Goal: Task Accomplishment & Management: Manage account settings

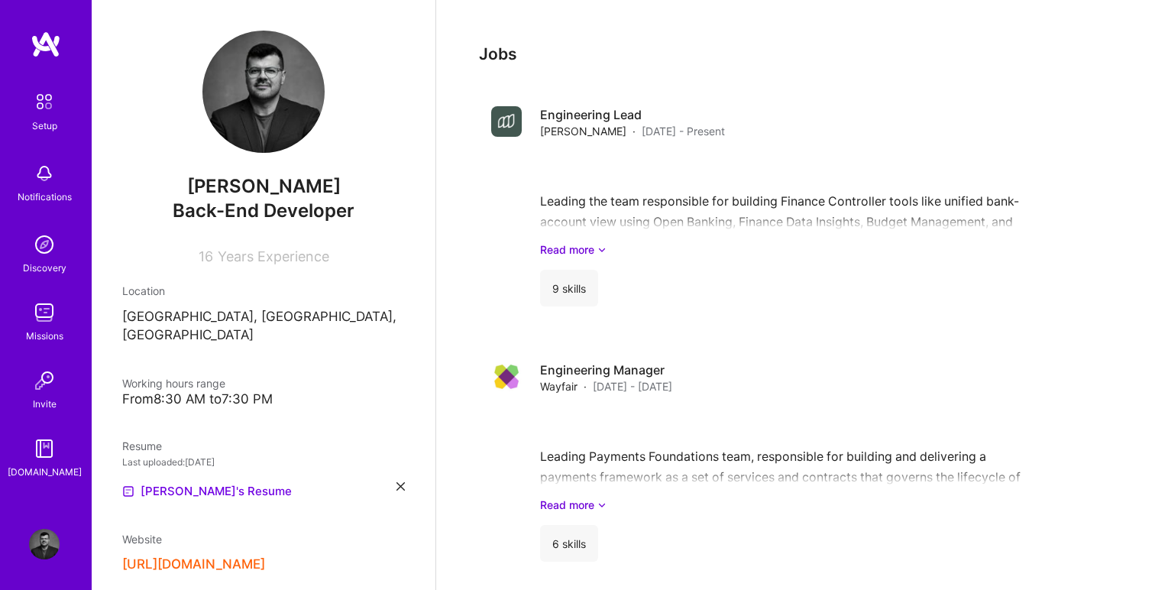
scroll to position [1534, 0]
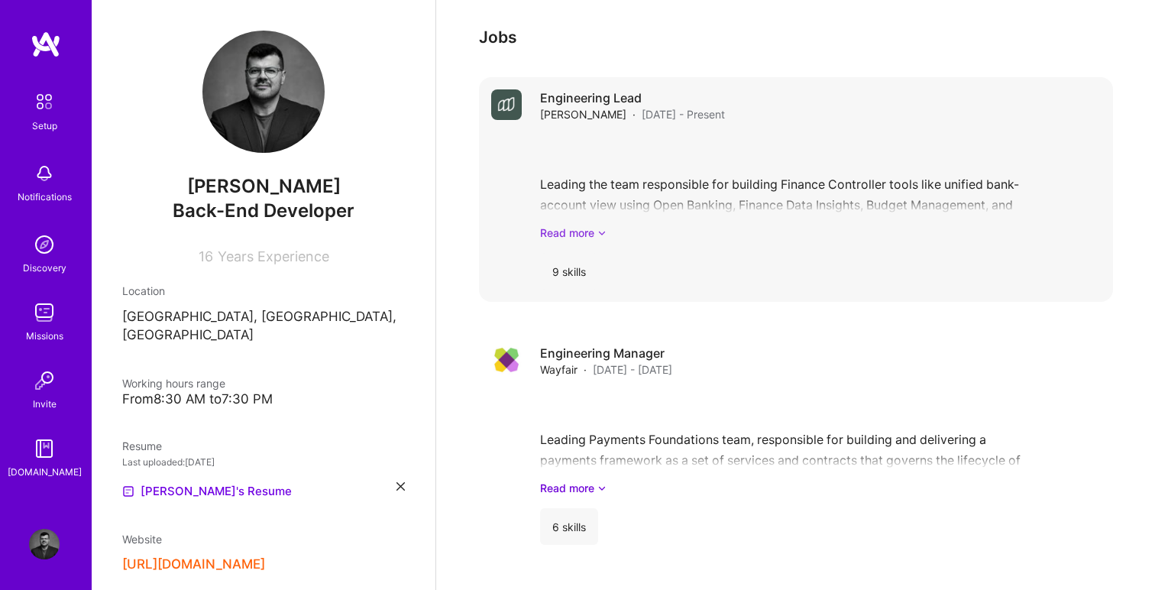
click at [596, 225] on link "Read more" at bounding box center [820, 233] width 561 height 16
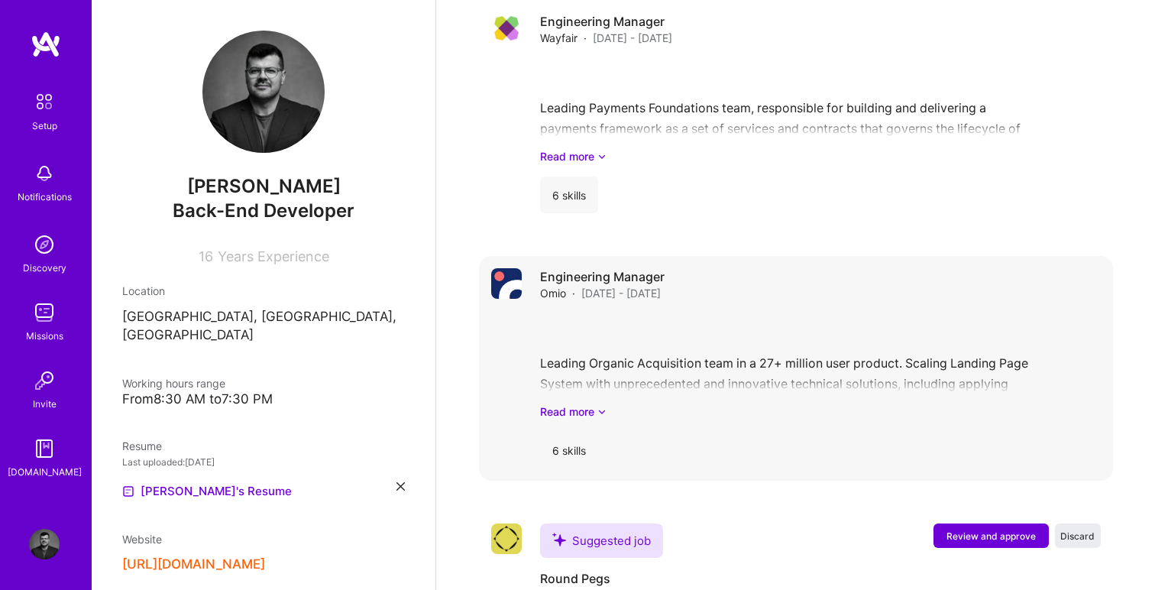
scroll to position [1912, 0]
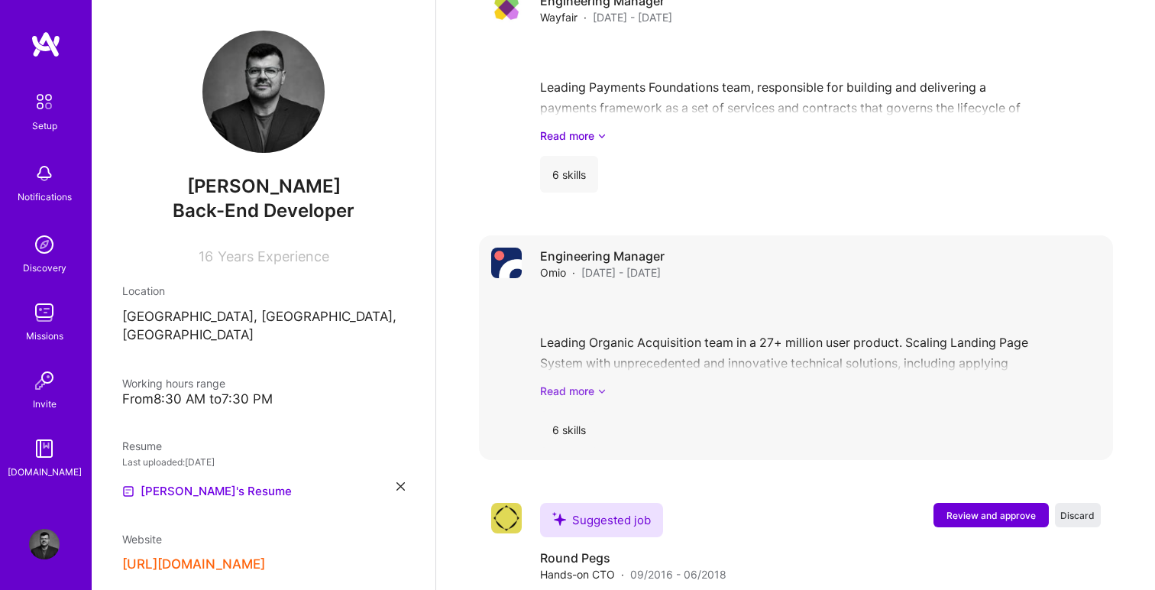
click at [594, 383] on link "Read more" at bounding box center [820, 391] width 561 height 16
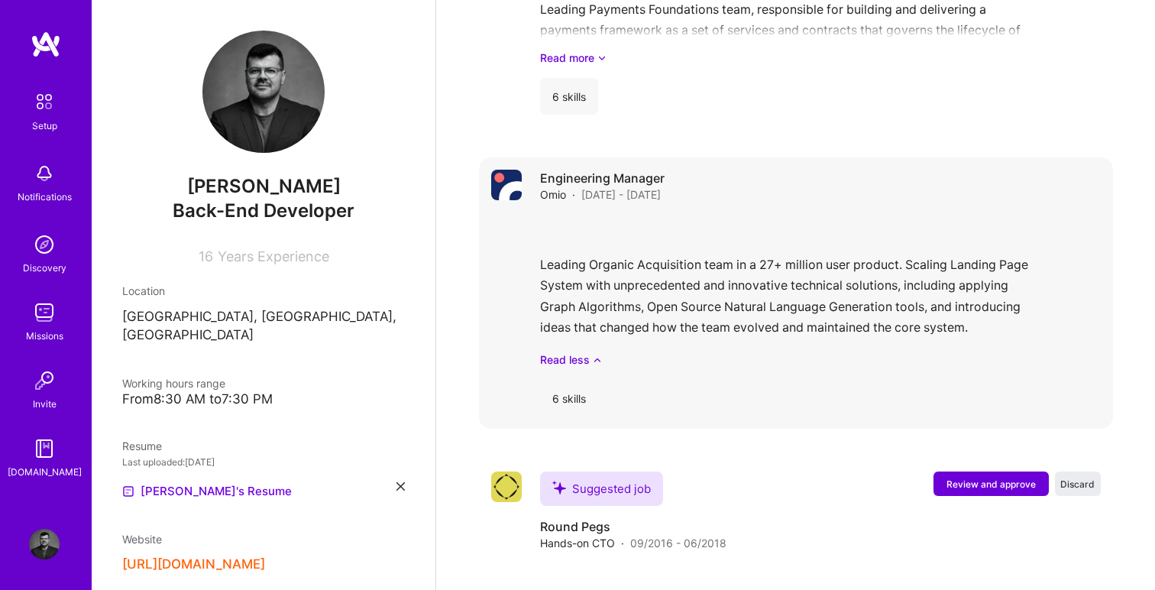
scroll to position [2001, 0]
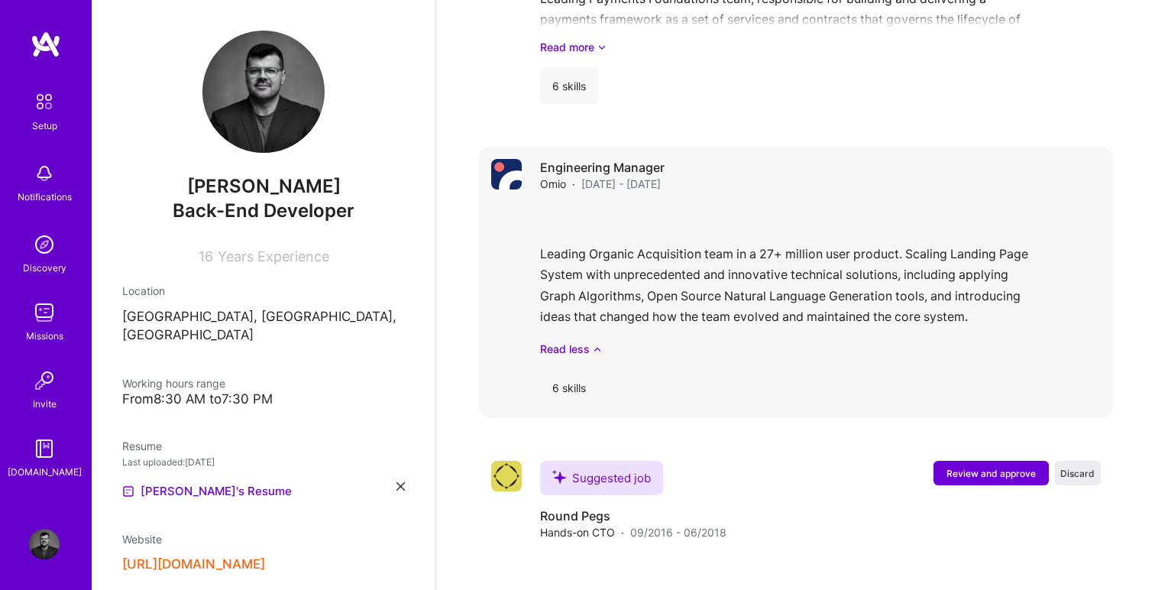
click at [971, 214] on div "Leading Organic Acquisition team in a 27+ million user product. Scaling Landing…" at bounding box center [820, 280] width 561 height 153
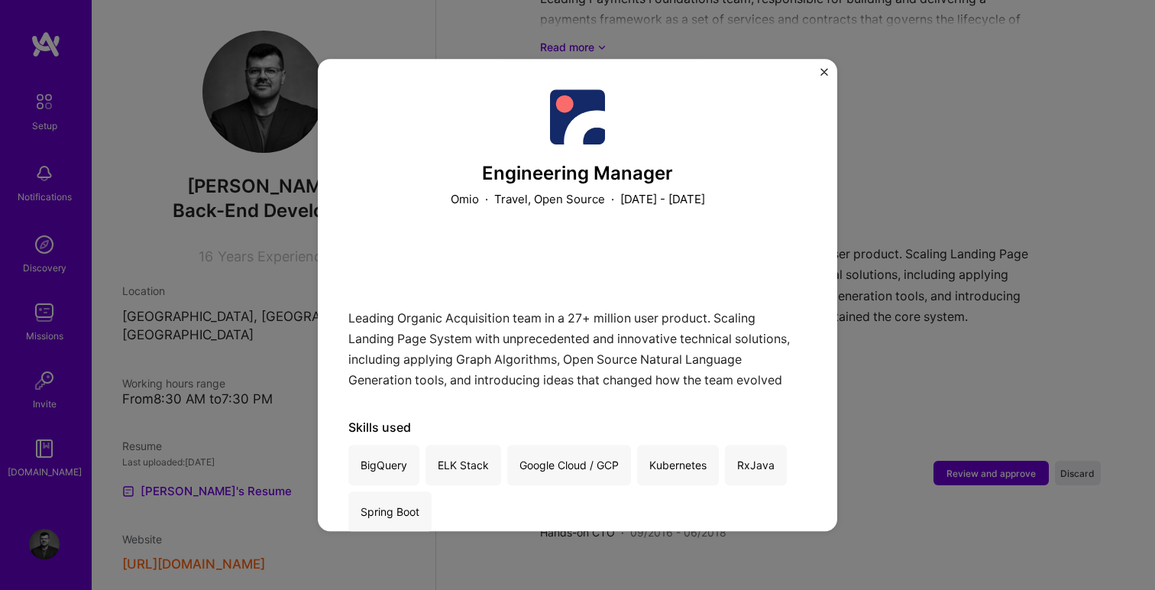
scroll to position [31, 0]
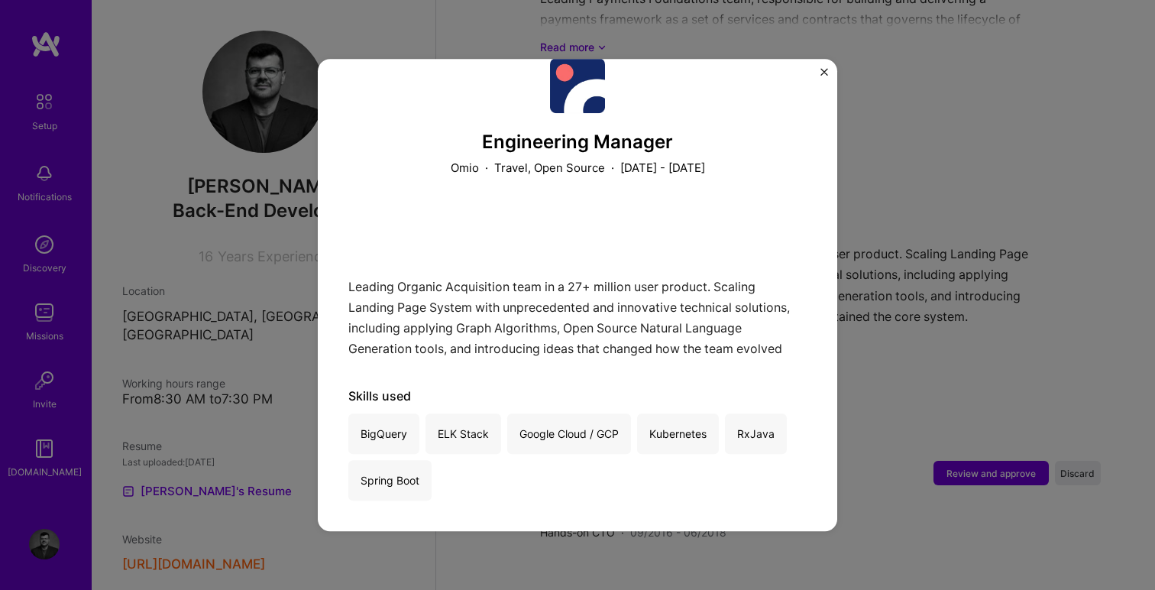
click at [520, 311] on div "Leading Organic Acquisition team in a 27+ million user product. Scaling Landing…" at bounding box center [577, 281] width 459 height 151
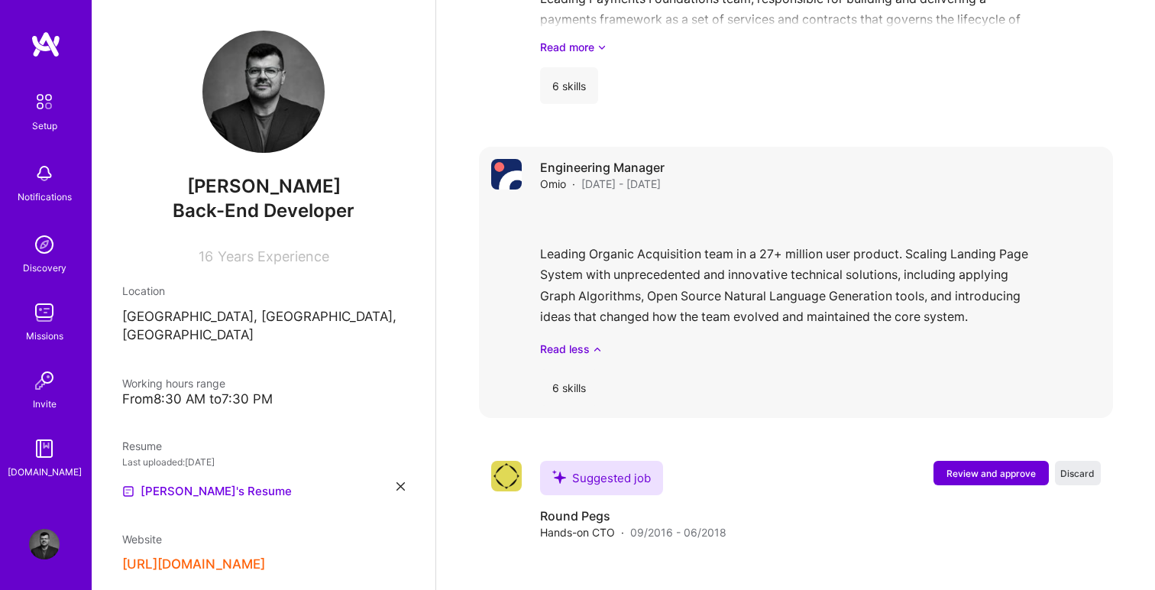
click at [766, 248] on div "Leading Organic Acquisition team in a 27+ million user product. Scaling Landing…" at bounding box center [820, 280] width 561 height 153
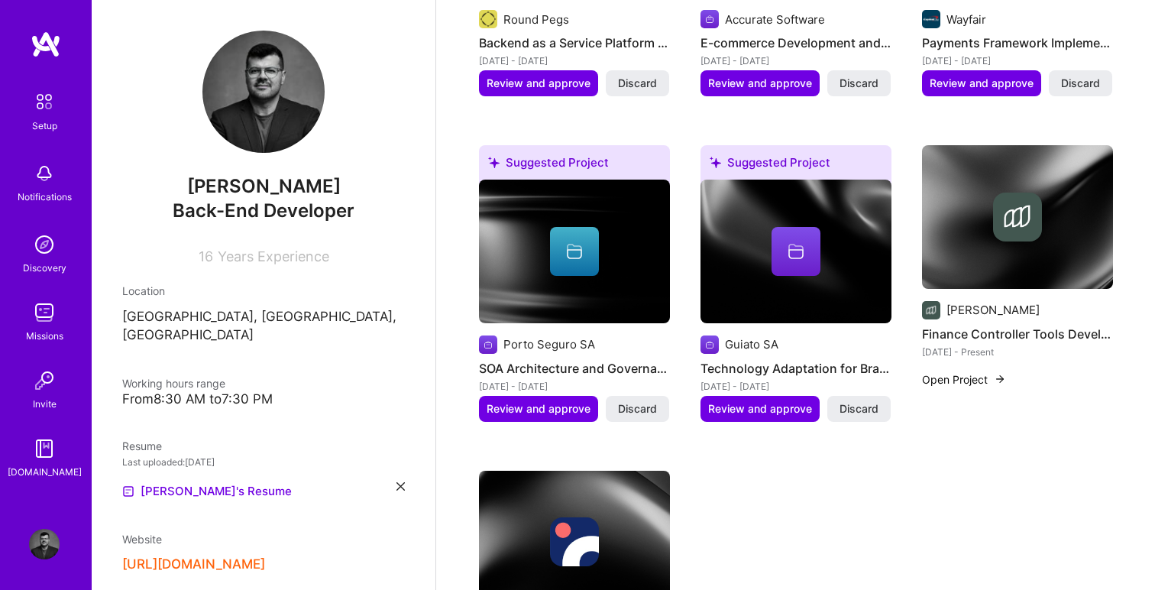
scroll to position [828, 0]
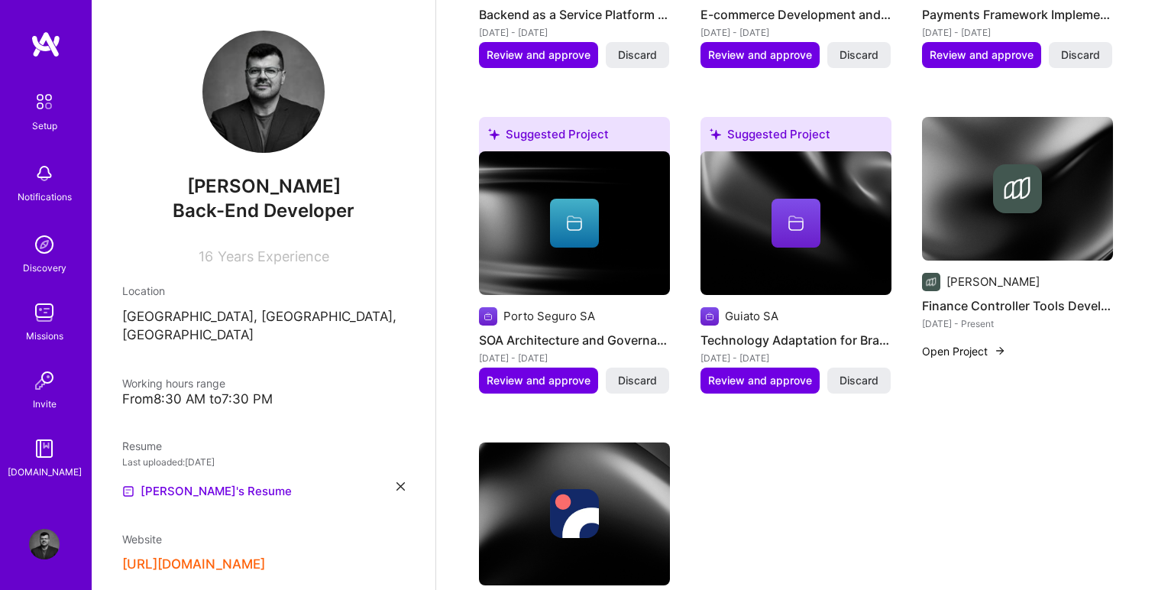
click at [575, 462] on img at bounding box center [574, 514] width 191 height 144
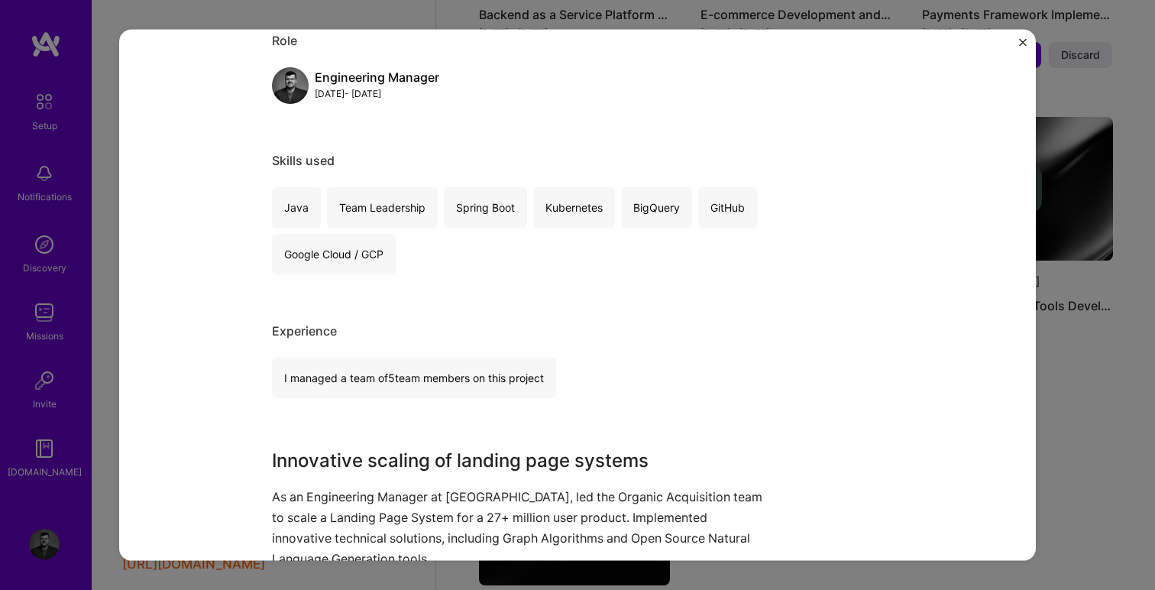
scroll to position [310, 0]
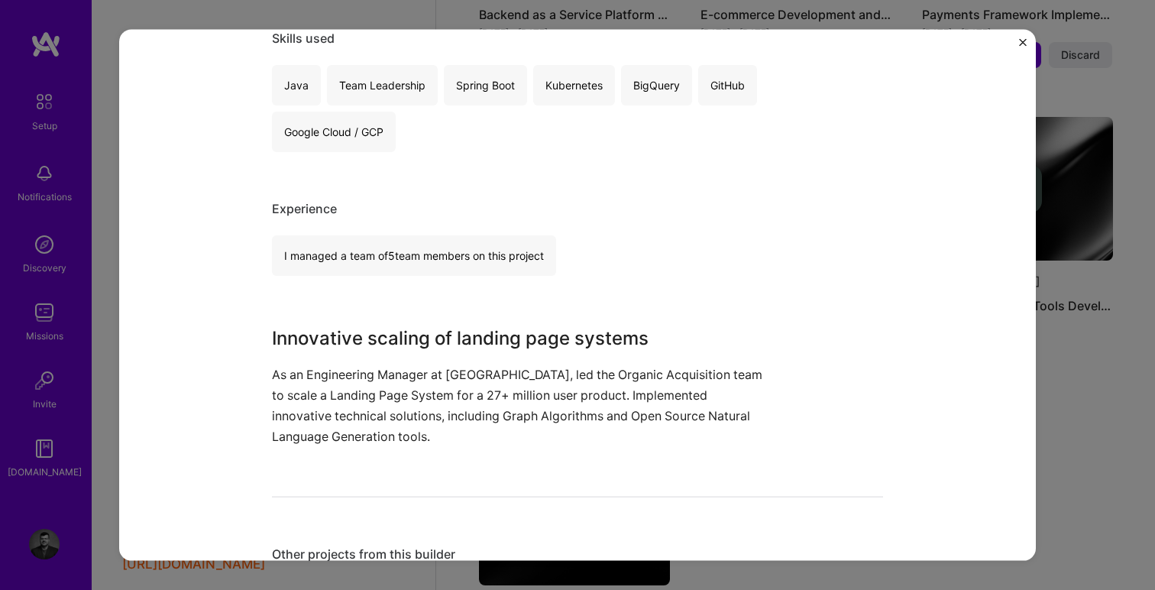
click at [465, 413] on p "As an Engineering Manager at [GEOGRAPHIC_DATA], led the Organic Acquisition tea…" at bounding box center [520, 405] width 497 height 83
click at [429, 440] on p "As an Engineering Manager at [GEOGRAPHIC_DATA], led the Organic Acquisition tea…" at bounding box center [520, 405] width 497 height 83
click at [406, 438] on p "As an Engineering Manager at [GEOGRAPHIC_DATA], led the Organic Acquisition tea…" at bounding box center [520, 405] width 497 height 83
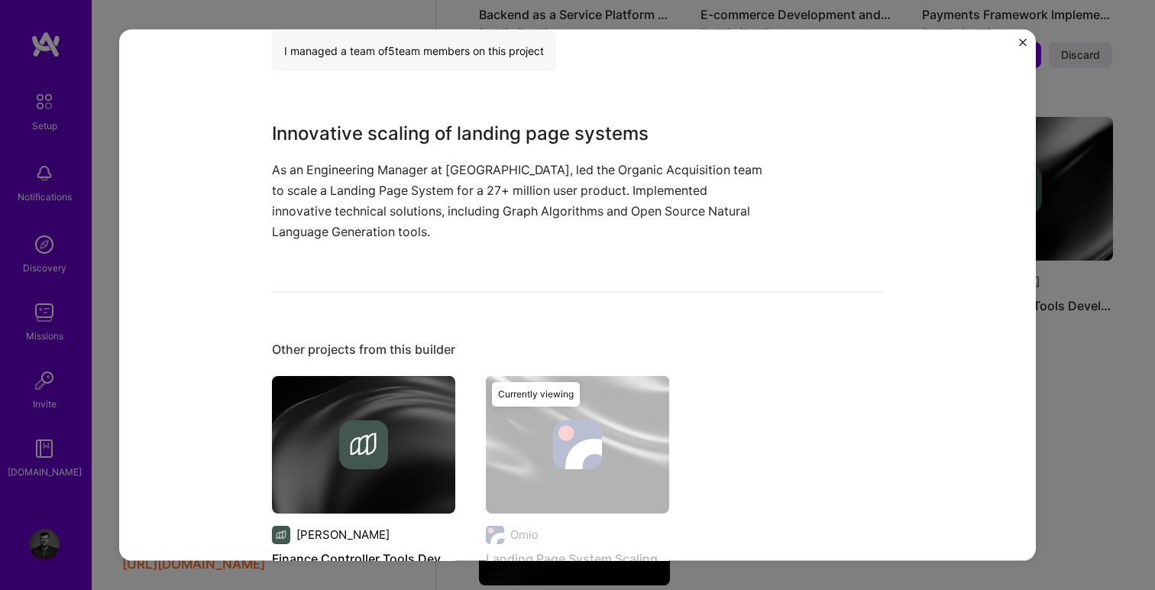
scroll to position [517, 0]
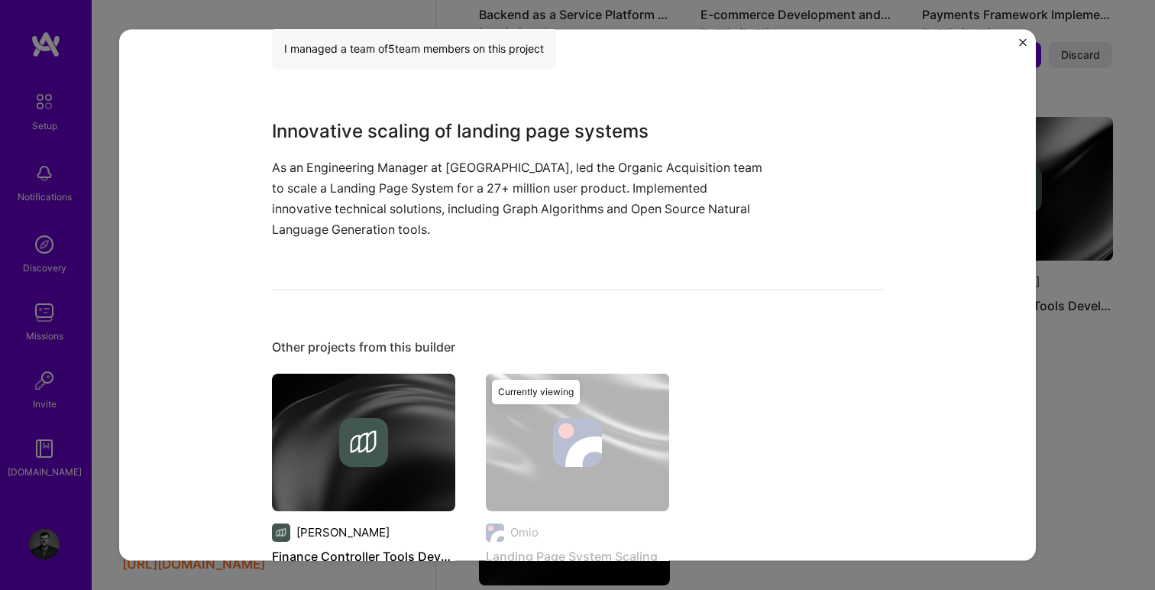
click at [407, 212] on p "As an Engineering Manager at [GEOGRAPHIC_DATA], led the Organic Acquisition tea…" at bounding box center [520, 198] width 497 height 83
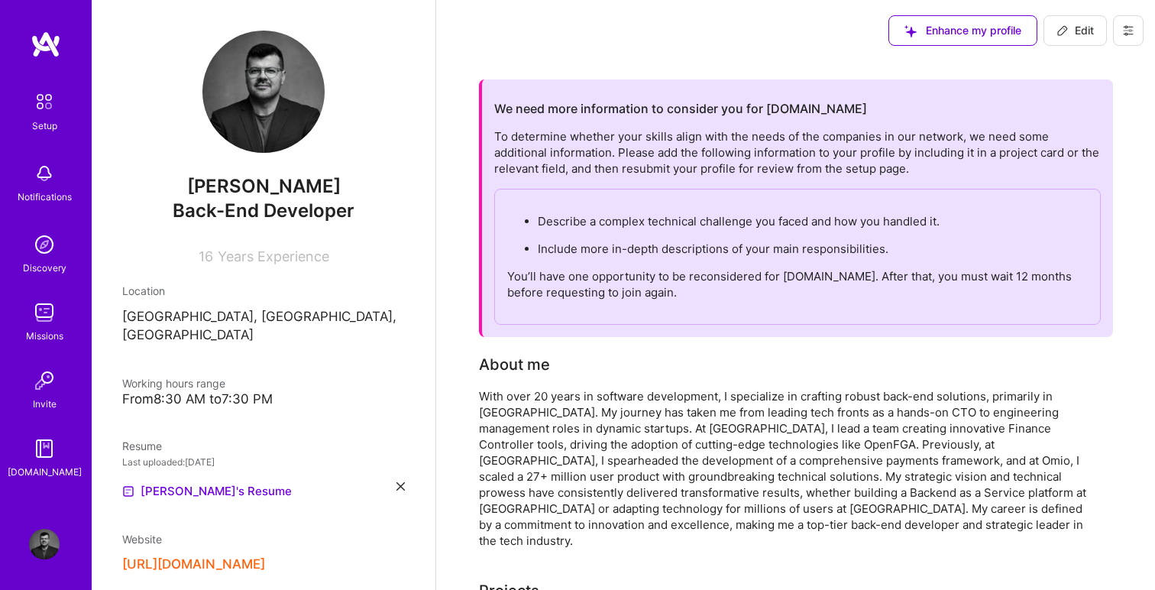
click at [1079, 34] on span "Edit" at bounding box center [1075, 30] width 37 height 15
select select "US"
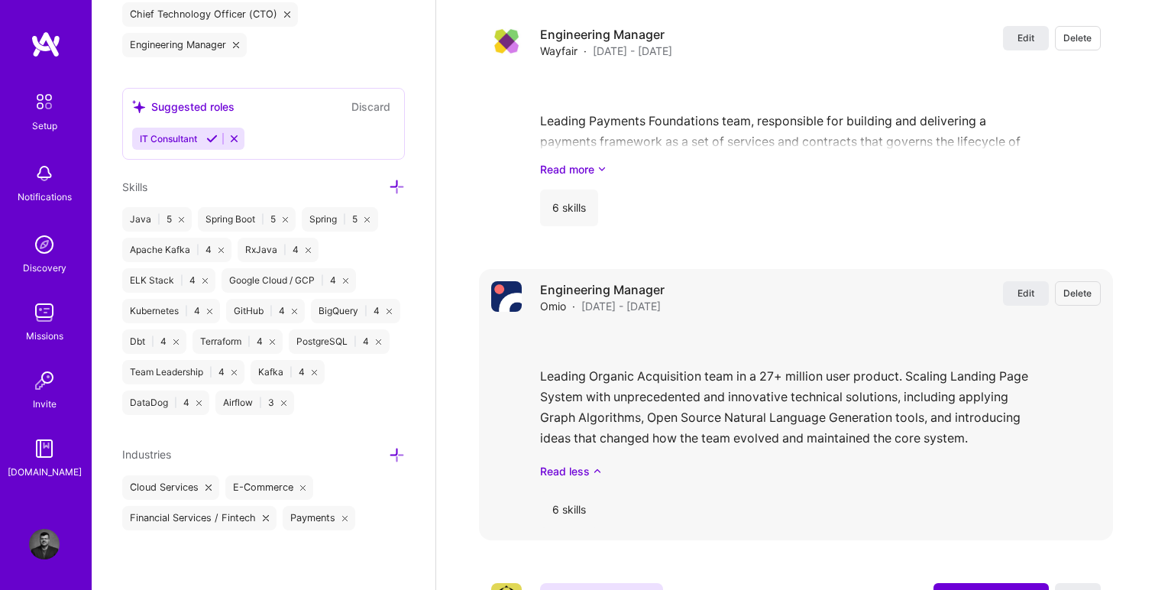
scroll to position [2648, 0]
click at [1023, 295] on span "Edit" at bounding box center [1026, 291] width 17 height 13
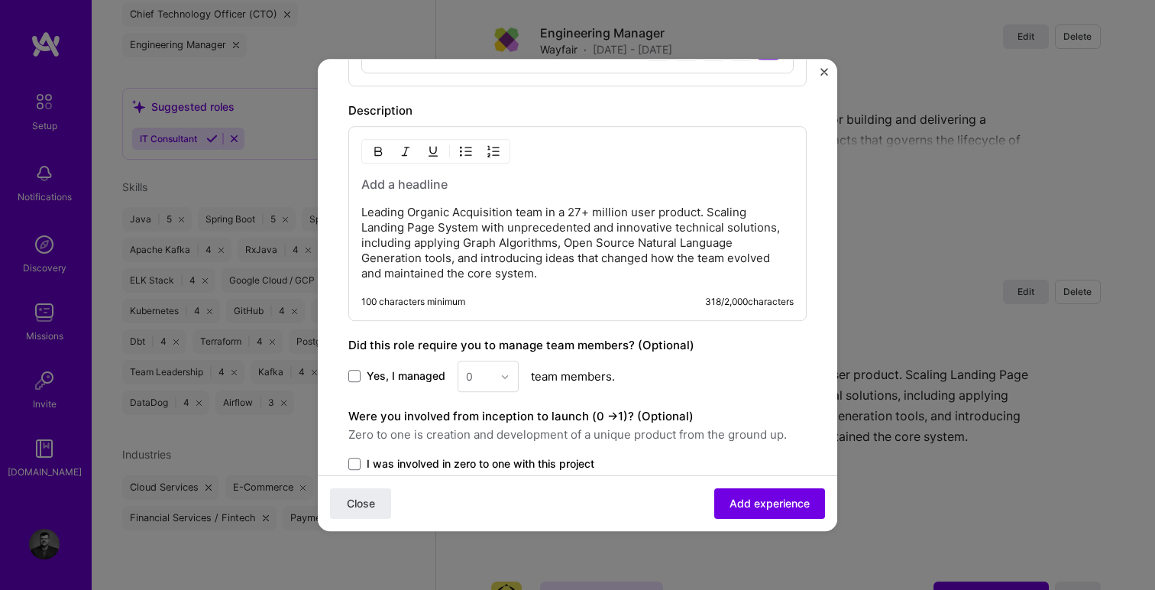
scroll to position [818, 0]
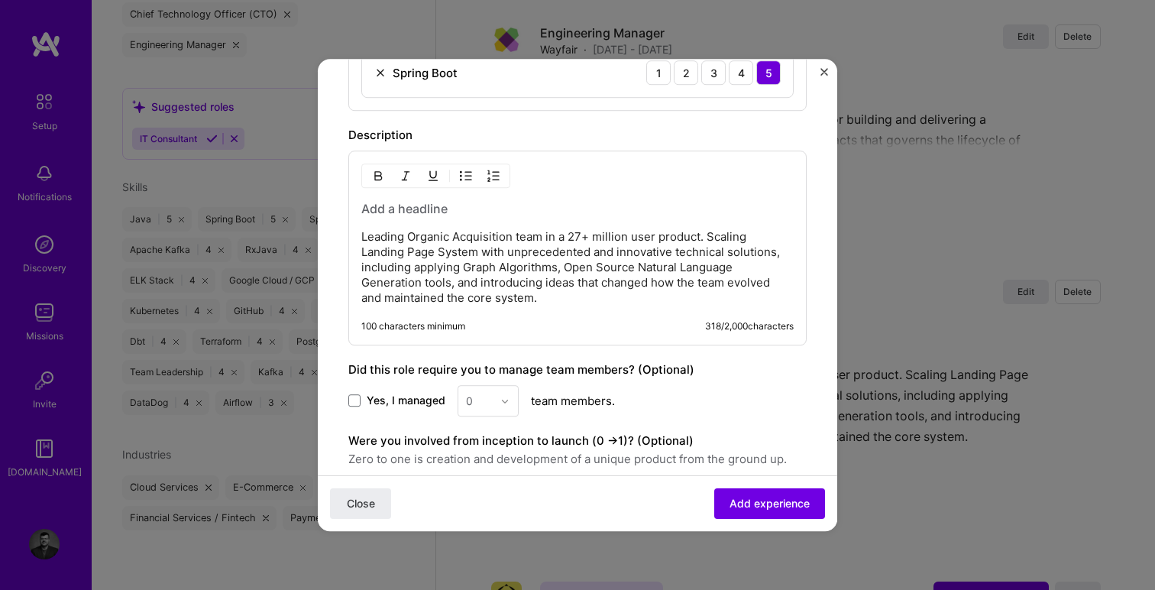
click at [670, 300] on p "Leading Organic Acquisition team in a 27+ million user product. Scaling Landing…" at bounding box center [577, 267] width 433 height 76
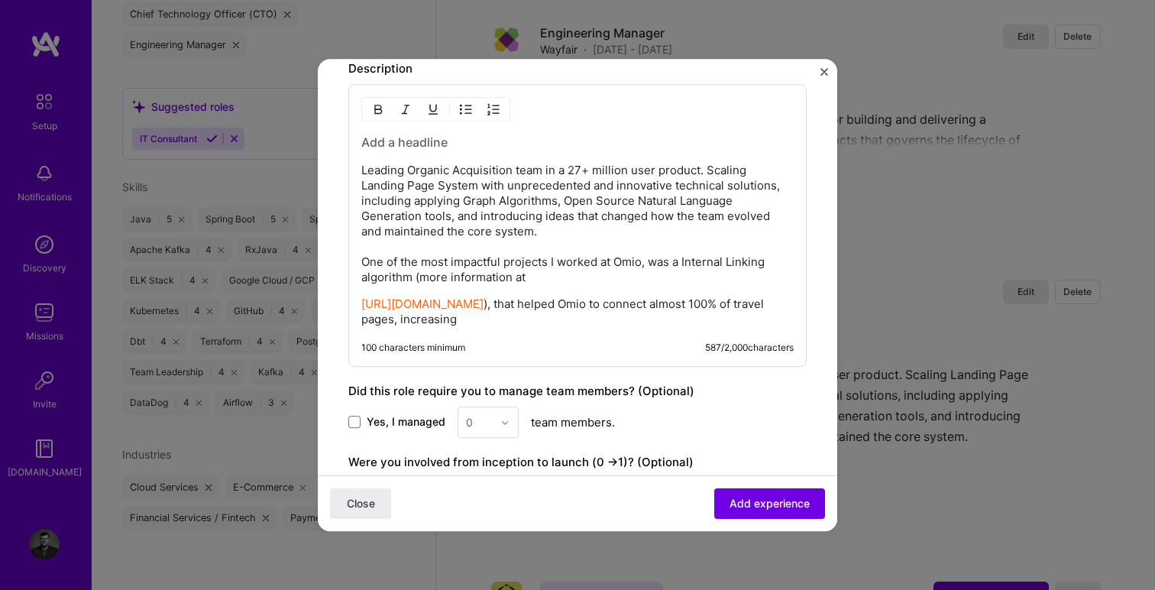
scroll to position [886, 0]
click at [553, 326] on p "[URL][DOMAIN_NAME] ), that helped Omio to connect almost 100% of travel pages, …" at bounding box center [577, 310] width 433 height 31
click at [585, 326] on p "[URL][DOMAIN_NAME] ), that helped Omio to connect almost 100% of travel pages, …" at bounding box center [577, 310] width 433 height 31
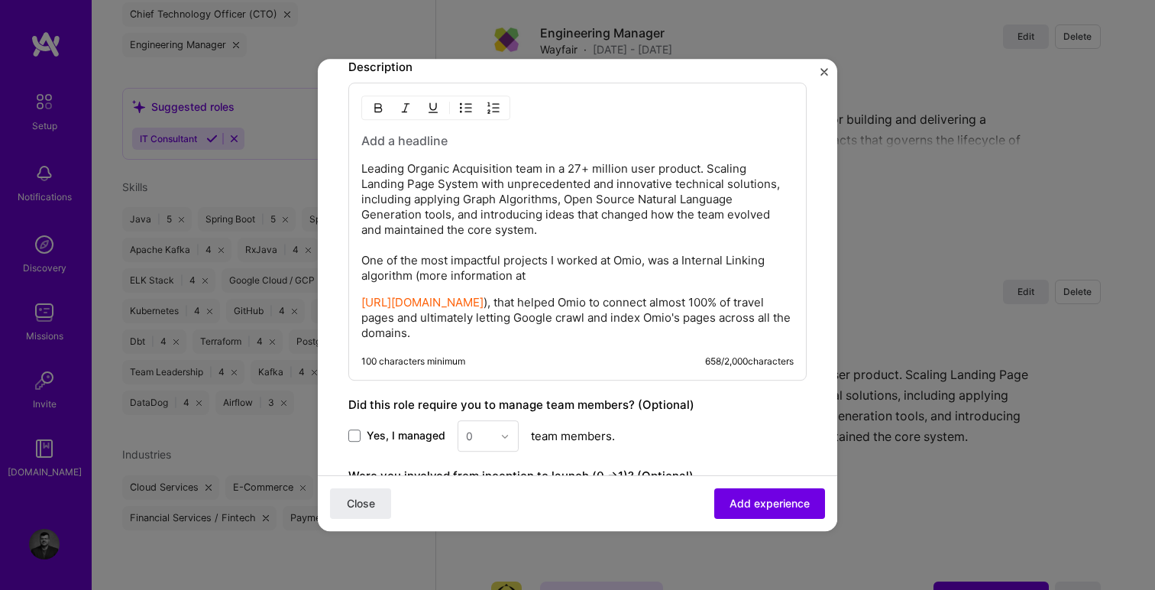
click at [497, 258] on p "Leading Organic Acquisition team in a 27+ million user product. Scaling Landing…" at bounding box center [577, 222] width 433 height 122
click at [499, 336] on p "[URL][DOMAIN_NAME] ), that helped Omio to connect almost 100% of travel pages a…" at bounding box center [577, 318] width 433 height 46
click at [433, 331] on p "[URL][DOMAIN_NAME] ), that helped Omio to connect almost 100% of travel pages a…" at bounding box center [577, 318] width 433 height 46
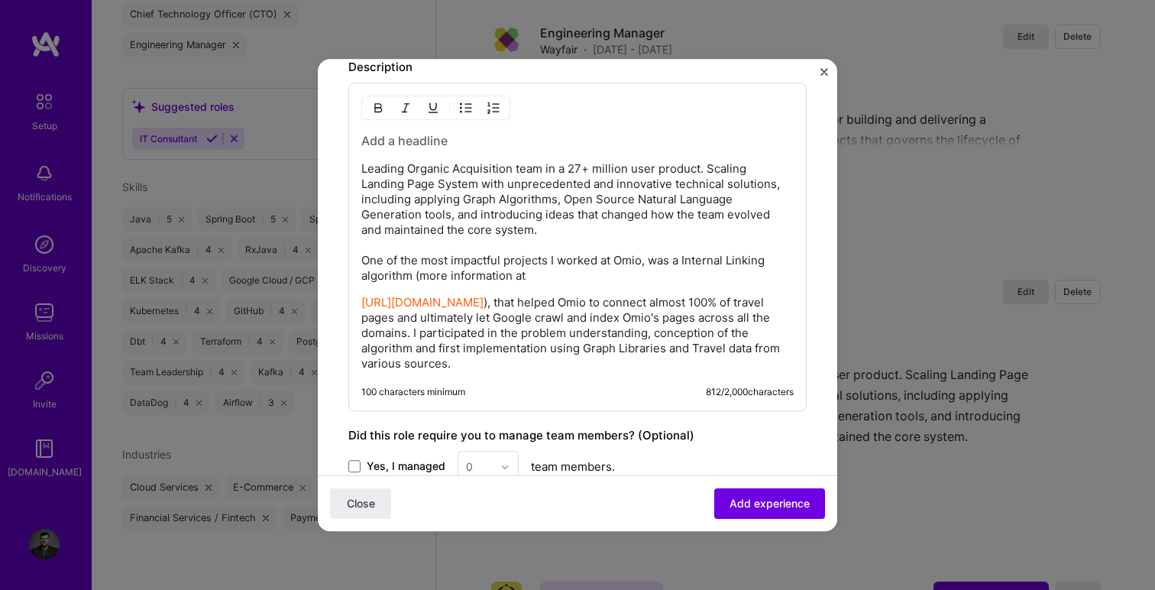
scroll to position [1019, 0]
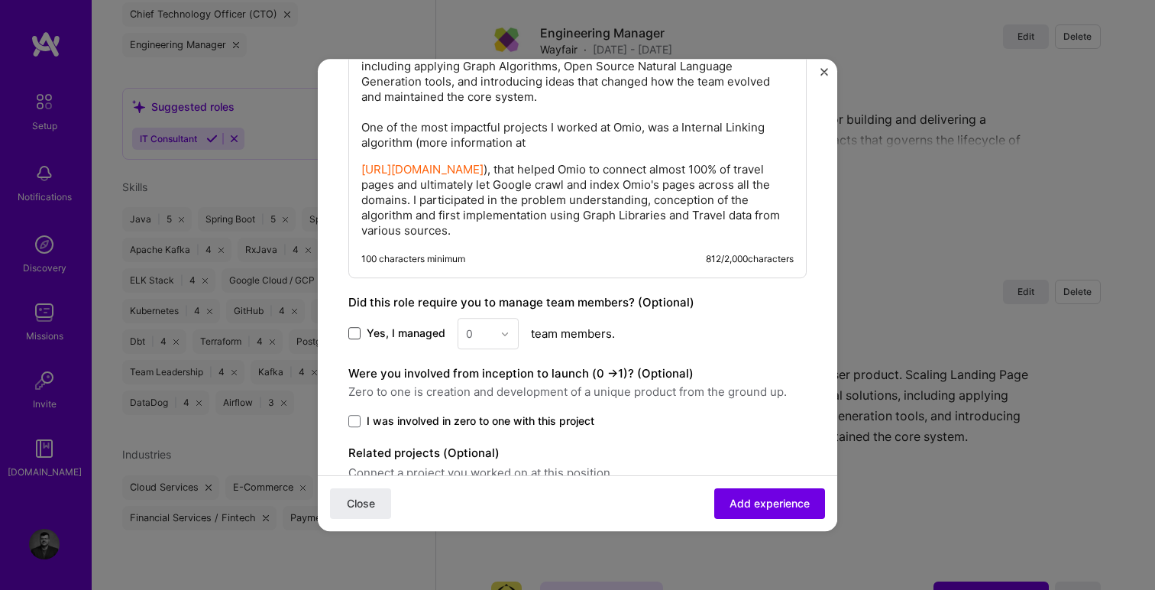
click at [356, 340] on span at bounding box center [354, 334] width 12 height 12
click at [0, 0] on input "Yes, I managed" at bounding box center [0, 0] width 0 height 0
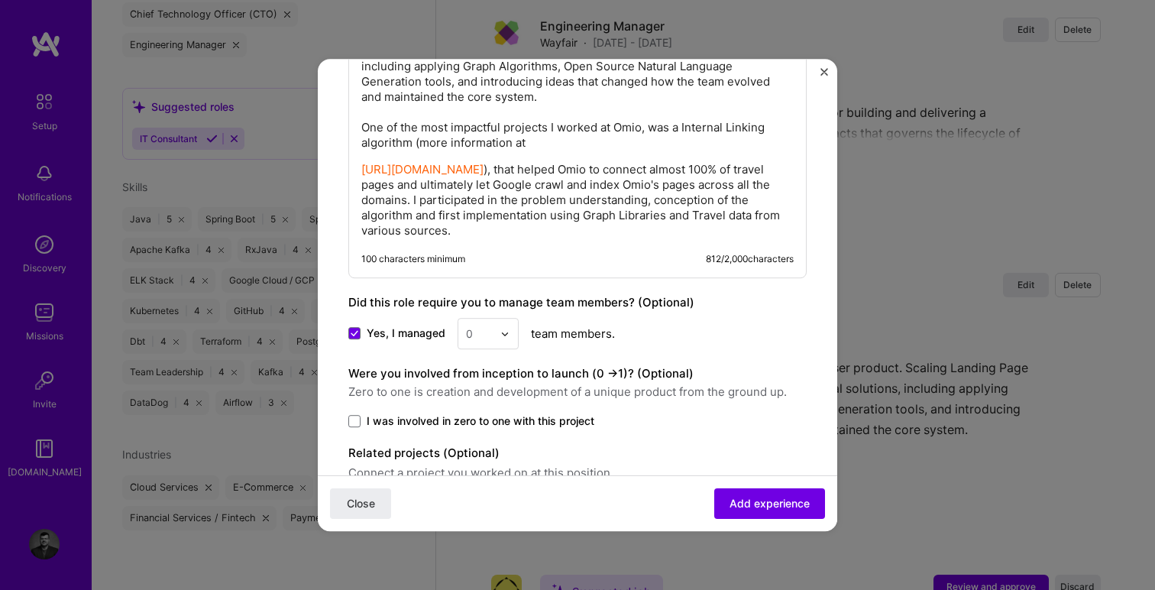
scroll to position [2663, 0]
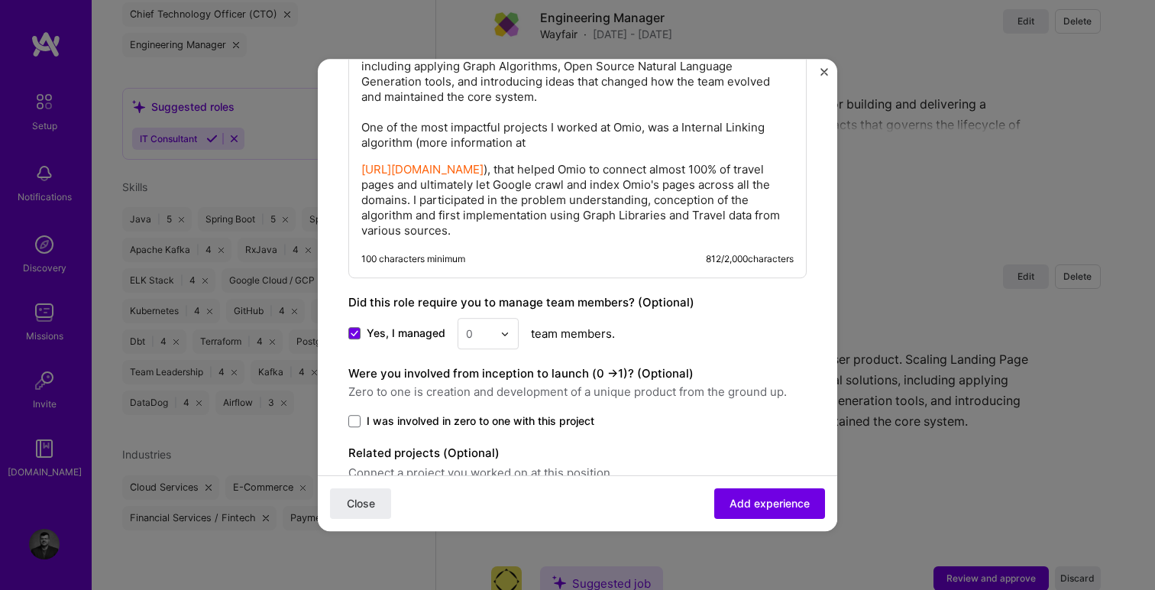
click at [478, 342] on input "text" at bounding box center [479, 334] width 27 height 16
click at [488, 497] on div "5" at bounding box center [488, 487] width 52 height 28
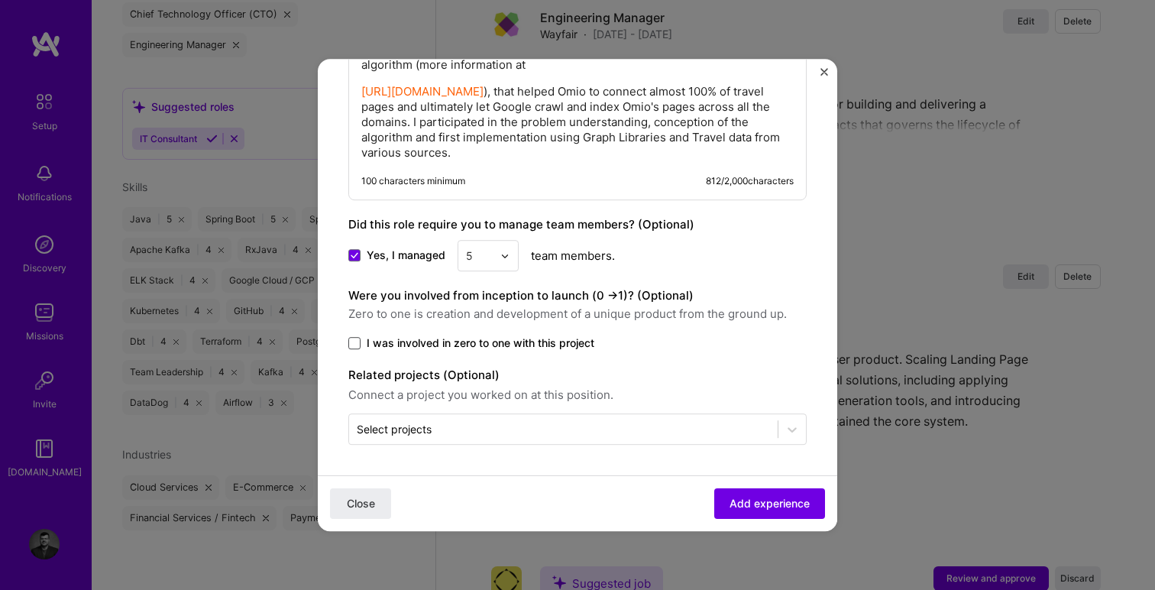
click at [355, 342] on span at bounding box center [354, 343] width 12 height 12
click at [0, 0] on input "I was involved in zero to one with this project" at bounding box center [0, 0] width 0 height 0
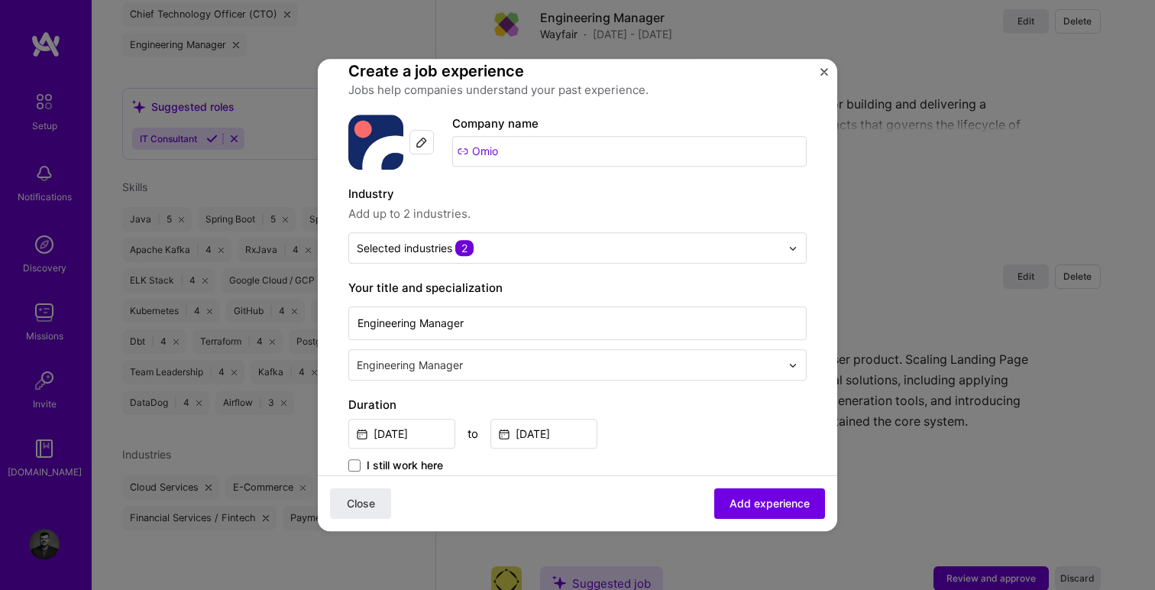
scroll to position [0, 0]
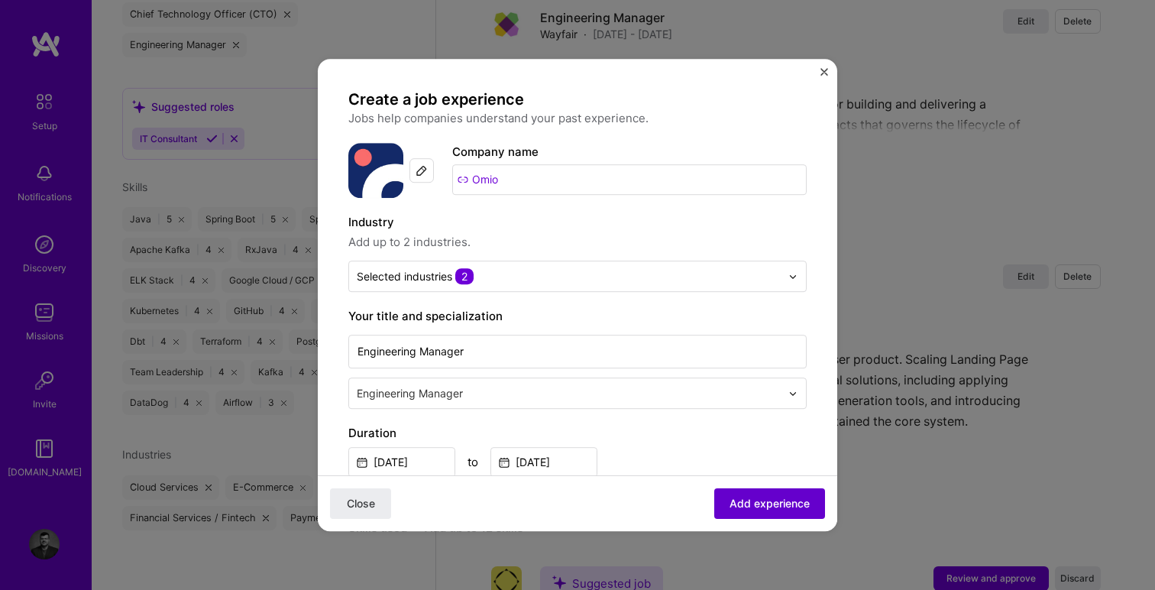
click at [776, 517] on button "Add experience" at bounding box center [770, 503] width 111 height 31
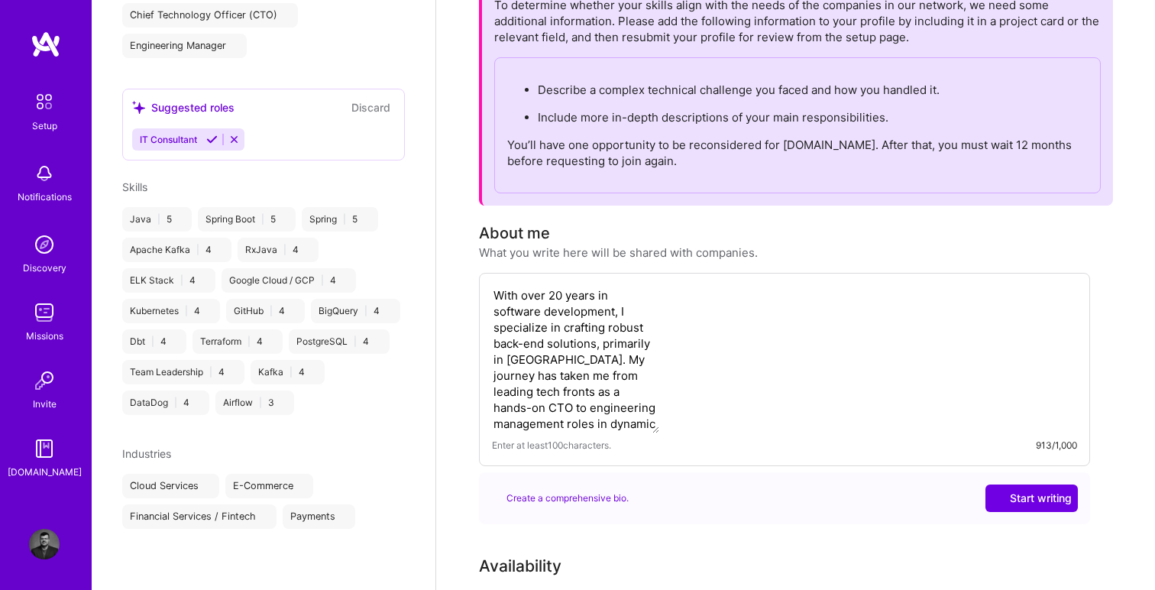
scroll to position [718, 0]
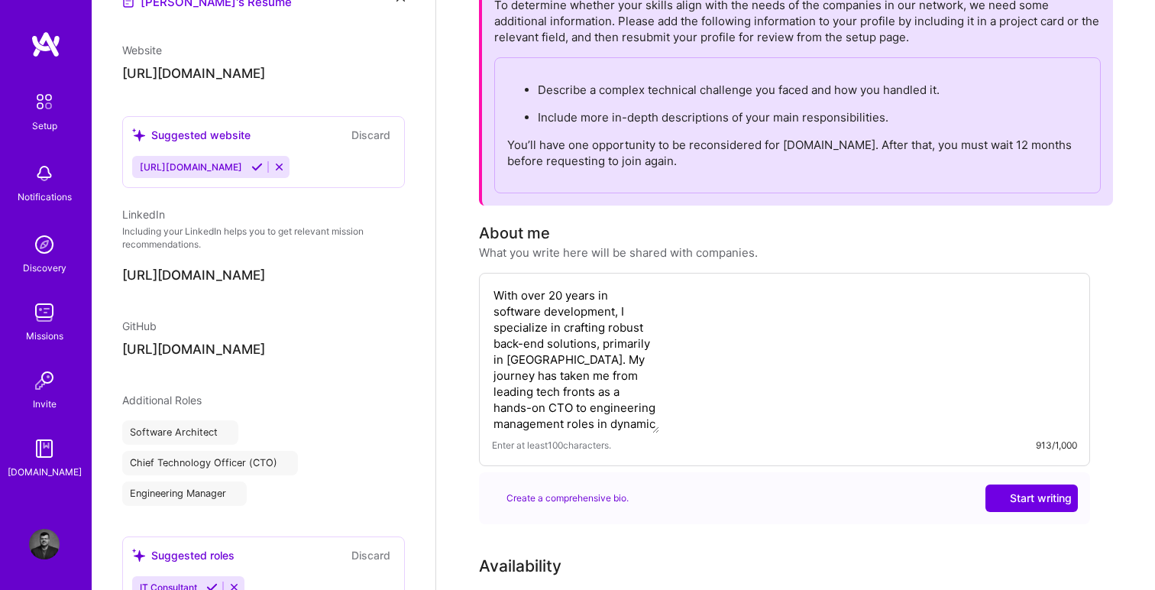
select select "US"
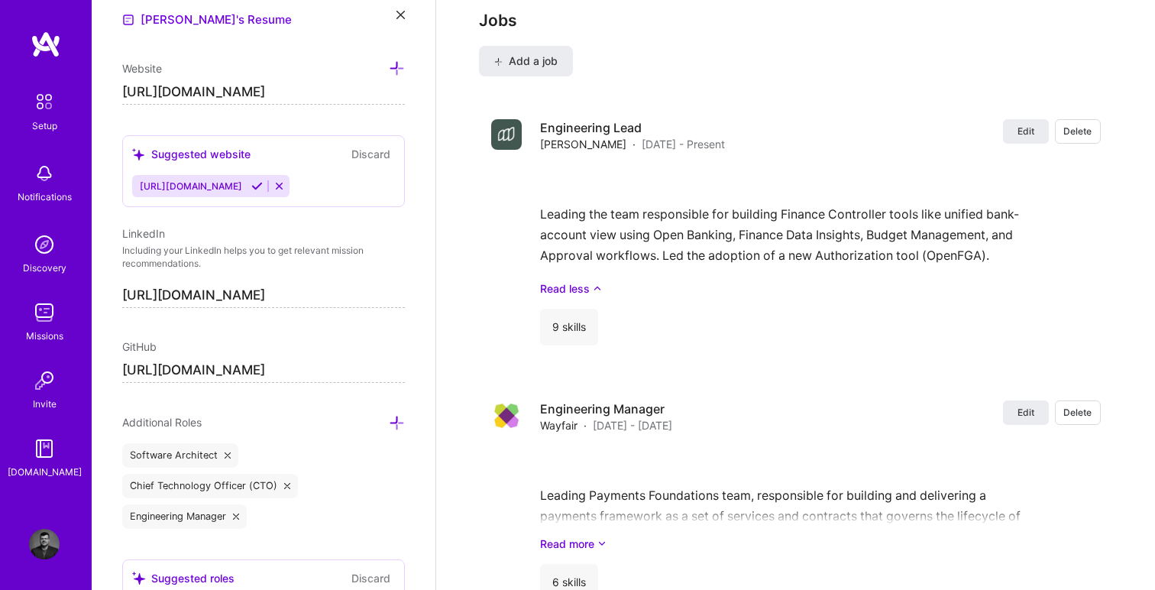
scroll to position [2270, 0]
